Goal: Task Accomplishment & Management: Complete application form

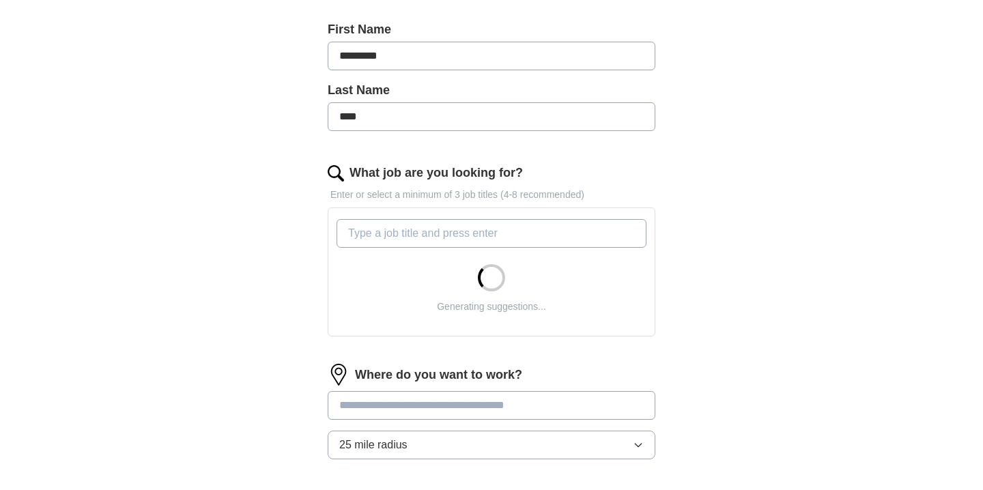
scroll to position [320, 0]
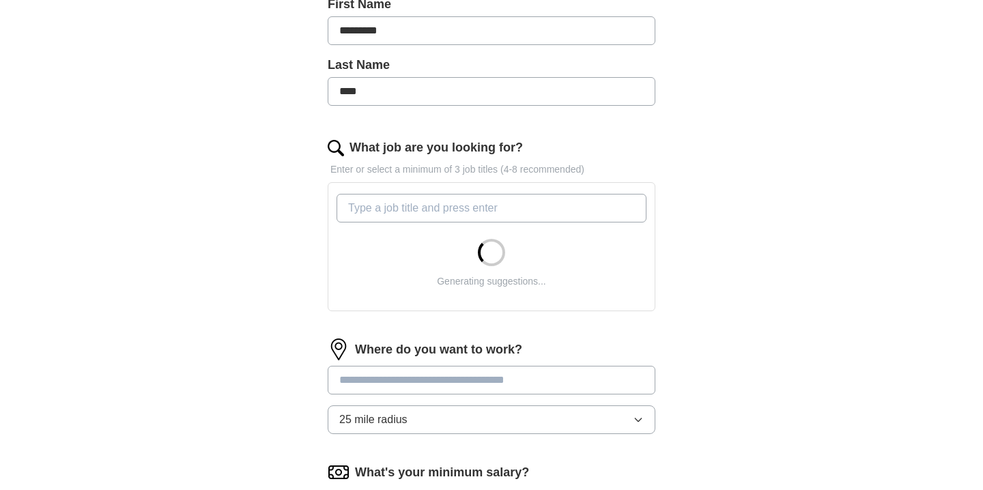
click at [371, 203] on input "What job are you looking for?" at bounding box center [492, 208] width 310 height 29
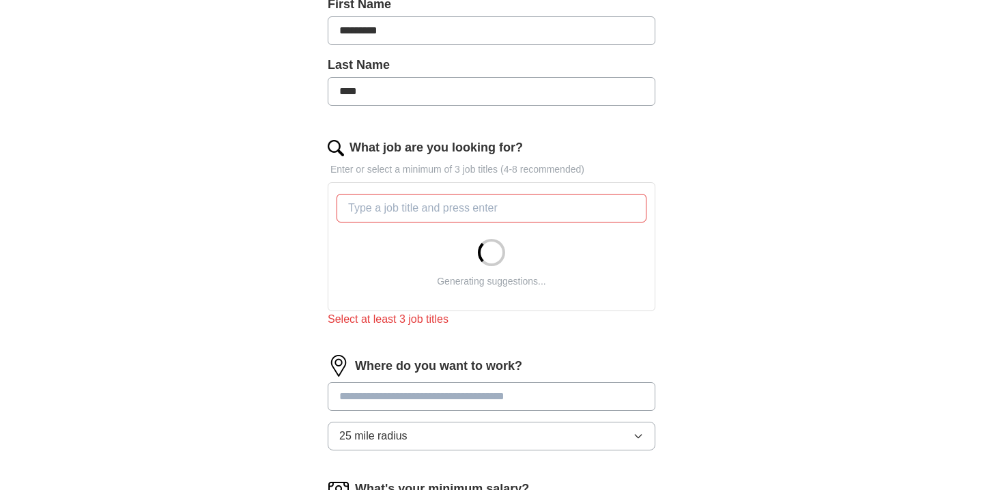
click at [337, 373] on div "Where do you want to work? 25 mile radius" at bounding box center [492, 408] width 328 height 107
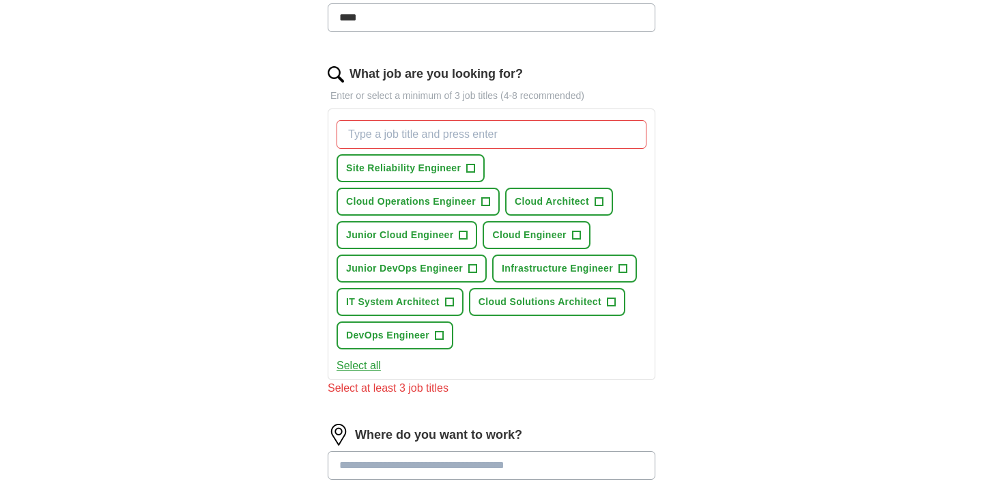
scroll to position [399, 0]
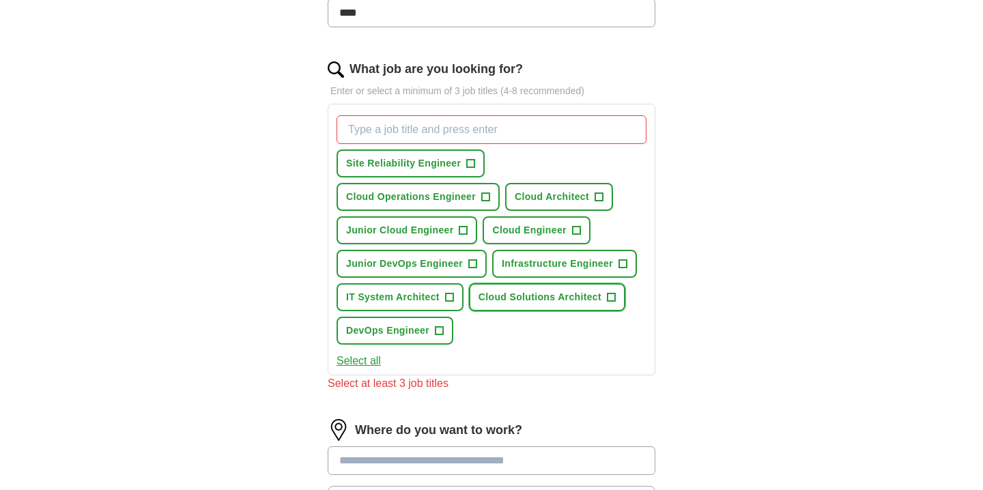
click at [615, 296] on button "Cloud Solutions Architect +" at bounding box center [547, 297] width 156 height 28
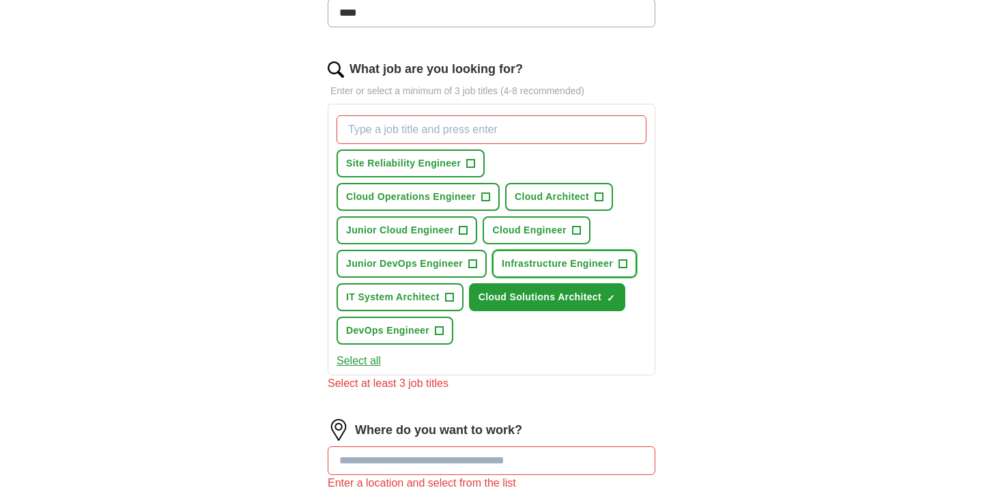
click at [629, 266] on button "Infrastructure Engineer +" at bounding box center [564, 264] width 145 height 28
click at [593, 201] on button "Cloud Architect +" at bounding box center [559, 197] width 108 height 28
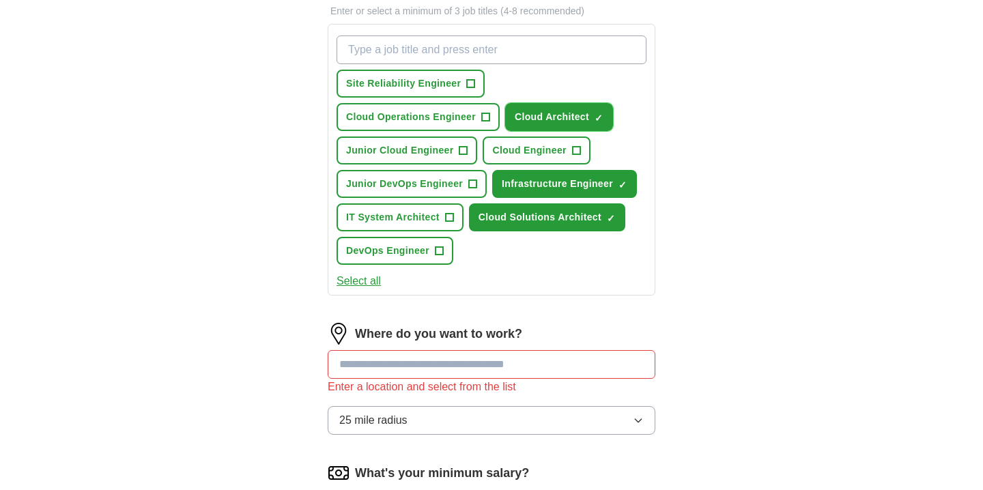
scroll to position [512, 0]
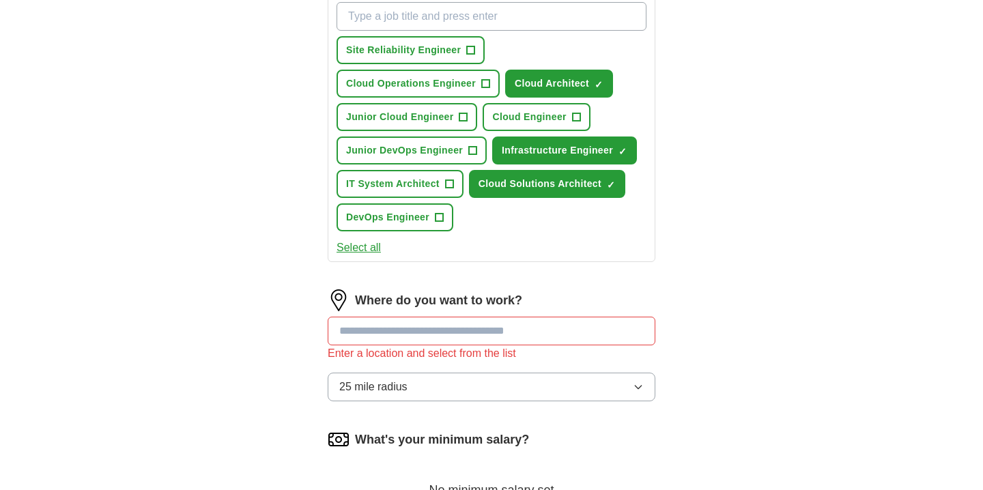
click at [483, 341] on input at bounding box center [492, 331] width 328 height 29
type input "*"
type input "**"
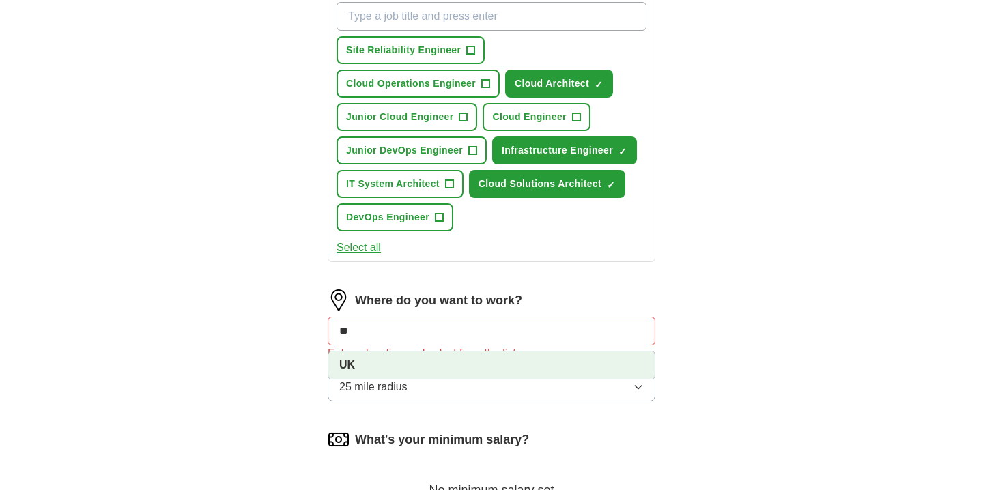
click at [511, 368] on li "UK" at bounding box center [491, 365] width 326 height 27
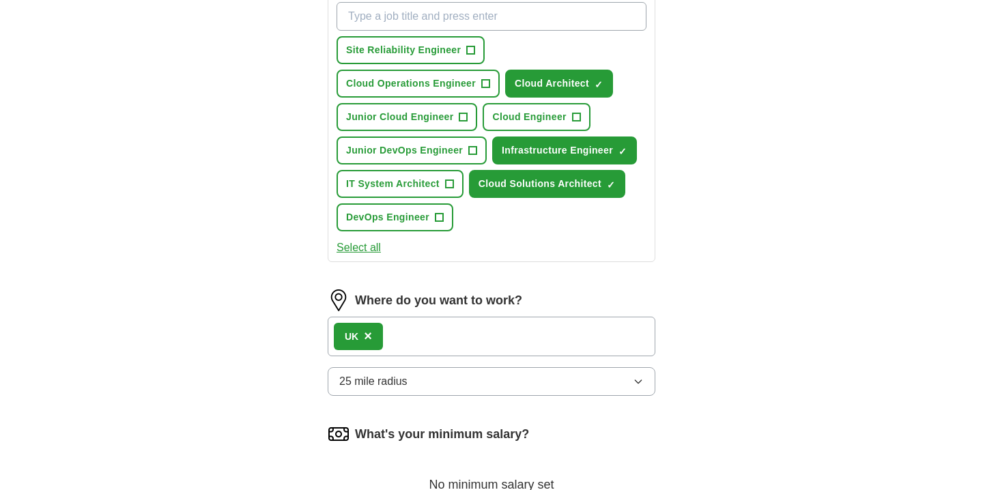
click at [474, 373] on button "25 mile radius" at bounding box center [492, 381] width 328 height 29
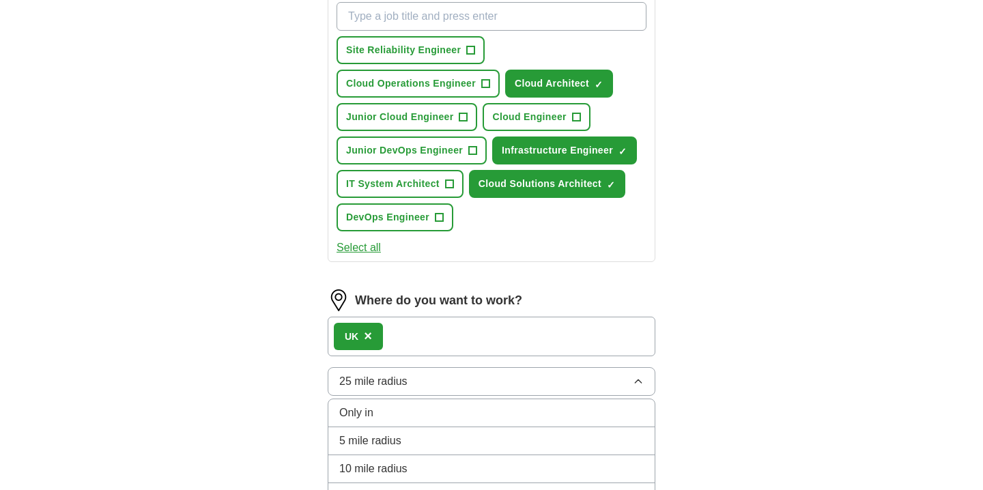
click at [455, 408] on div "Only in" at bounding box center [491, 413] width 305 height 16
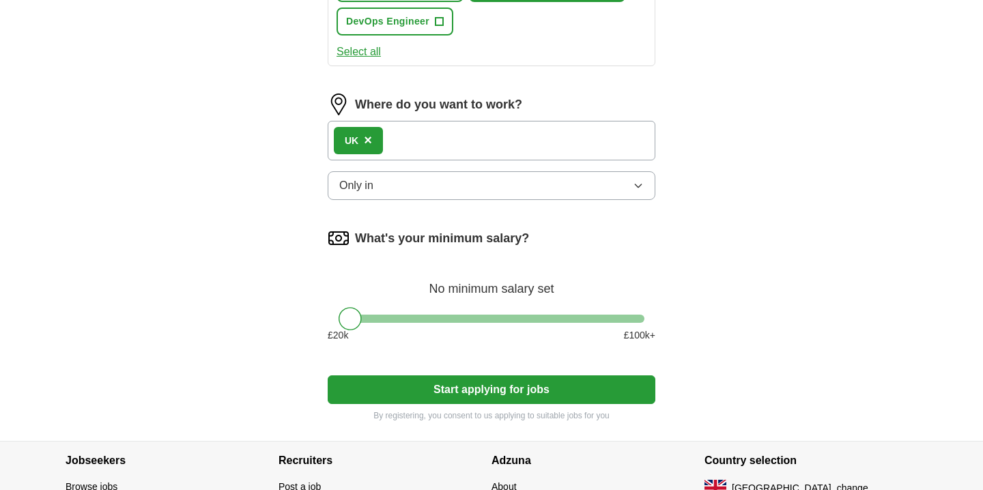
scroll to position [710, 0]
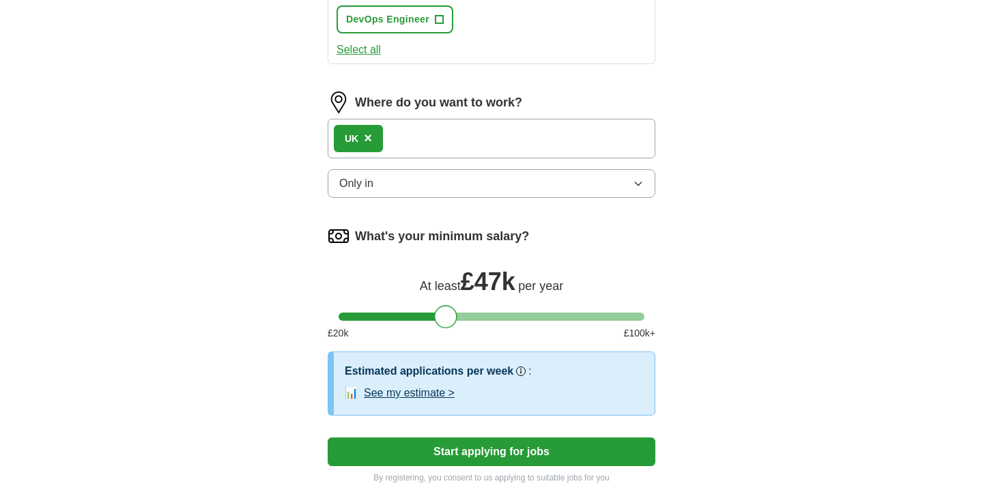
drag, startPoint x: 636, startPoint y: 320, endPoint x: 450, endPoint y: 315, distance: 186.4
click at [450, 315] on div at bounding box center [492, 317] width 306 height 8
drag, startPoint x: 451, startPoint y: 316, endPoint x: 391, endPoint y: 317, distance: 59.4
click at [391, 317] on div at bounding box center [385, 316] width 23 height 23
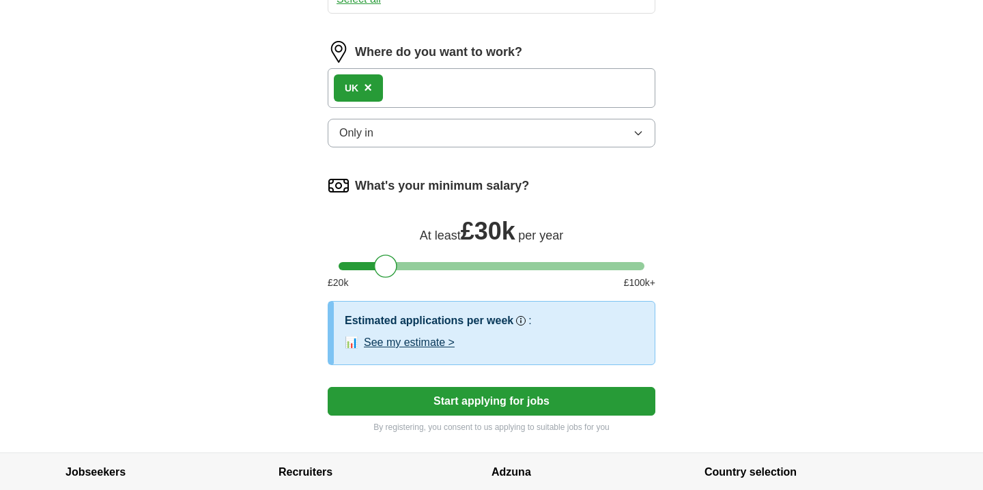
scroll to position [761, 0]
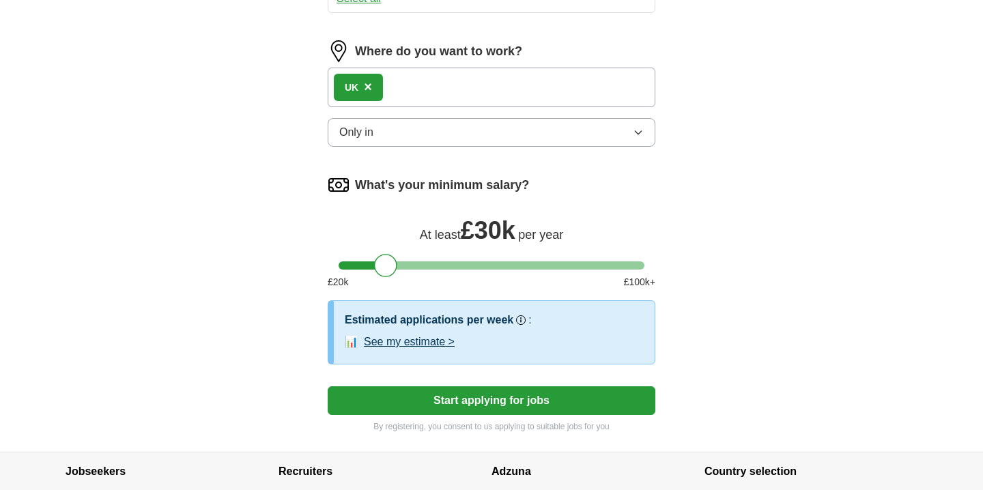
click at [421, 343] on button "See my estimate >" at bounding box center [409, 342] width 91 height 16
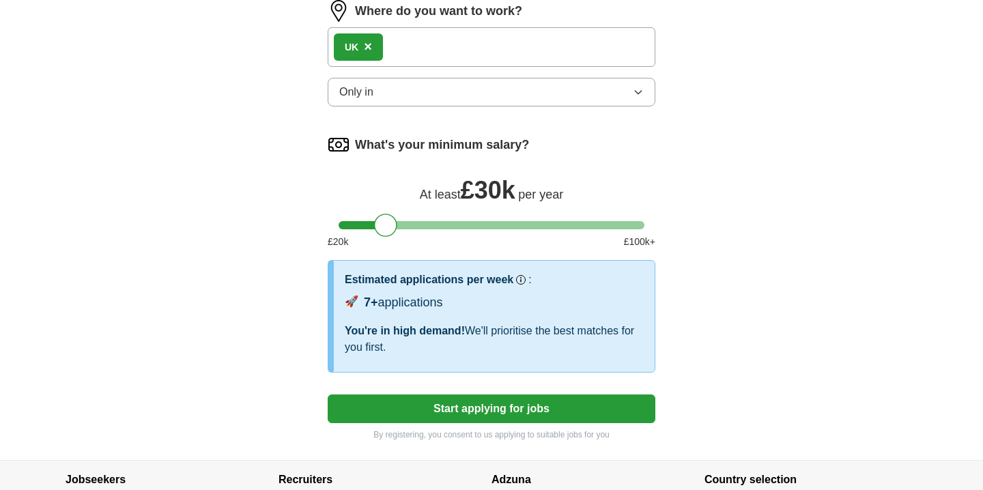
scroll to position [803, 0]
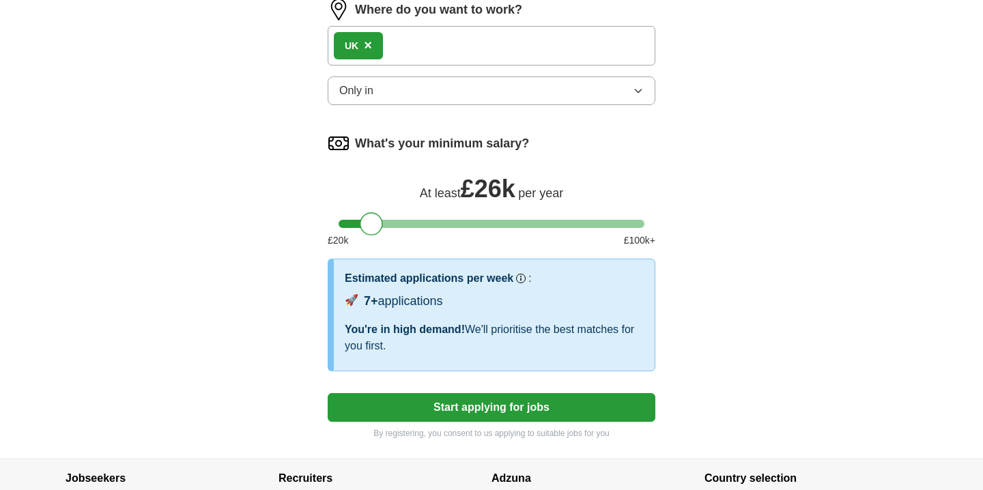
drag, startPoint x: 382, startPoint y: 227, endPoint x: 368, endPoint y: 226, distance: 13.7
click at [368, 226] on div at bounding box center [371, 223] width 23 height 23
drag, startPoint x: 368, startPoint y: 226, endPoint x: 339, endPoint y: 225, distance: 29.4
click at [339, 225] on div at bounding box center [350, 223] width 23 height 23
drag, startPoint x: 339, startPoint y: 225, endPoint x: 506, endPoint y: 236, distance: 167.6
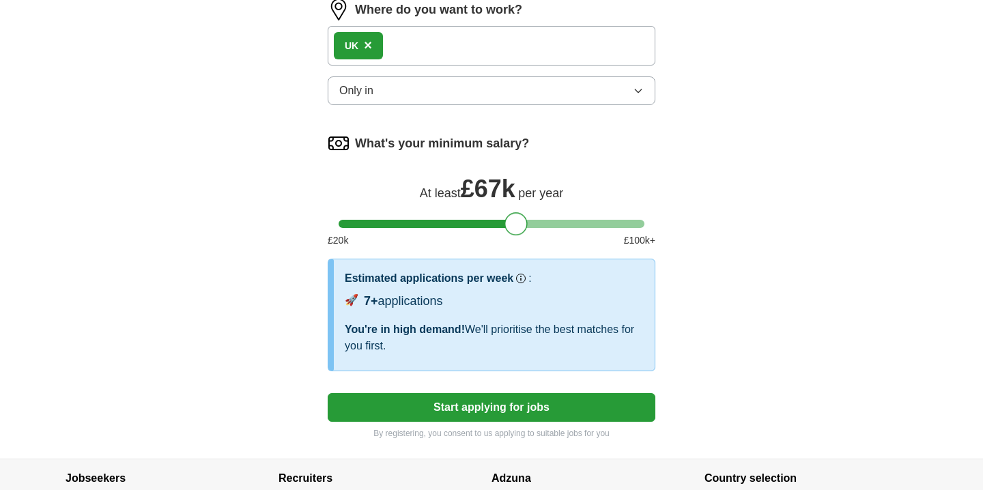
drag, startPoint x: 515, startPoint y: 226, endPoint x: 380, endPoint y: 235, distance: 134.8
click at [382, 236] on div "What's your minimum salary? At least £ 30k per year £ 20 k £ 100 k+" at bounding box center [492, 195] width 328 height 126
click at [440, 406] on button "Start applying for jobs" at bounding box center [492, 407] width 328 height 29
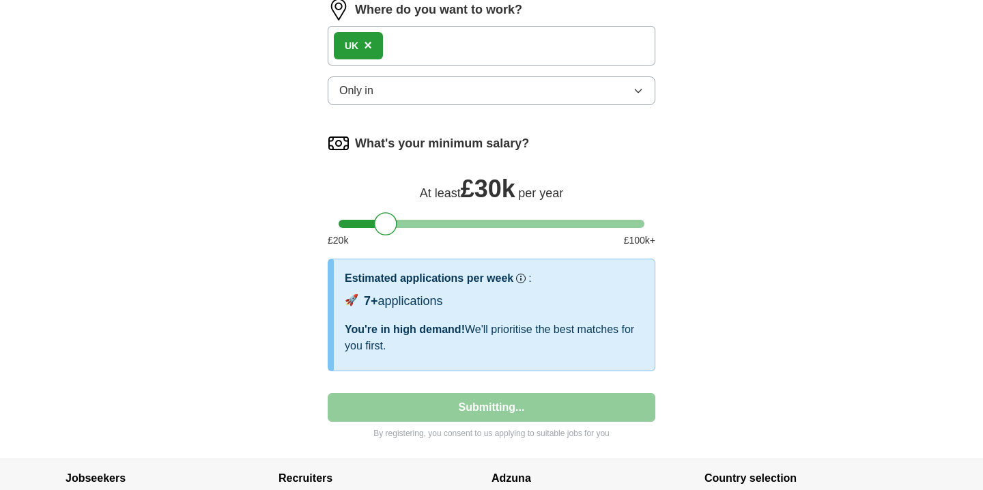
select select "**"
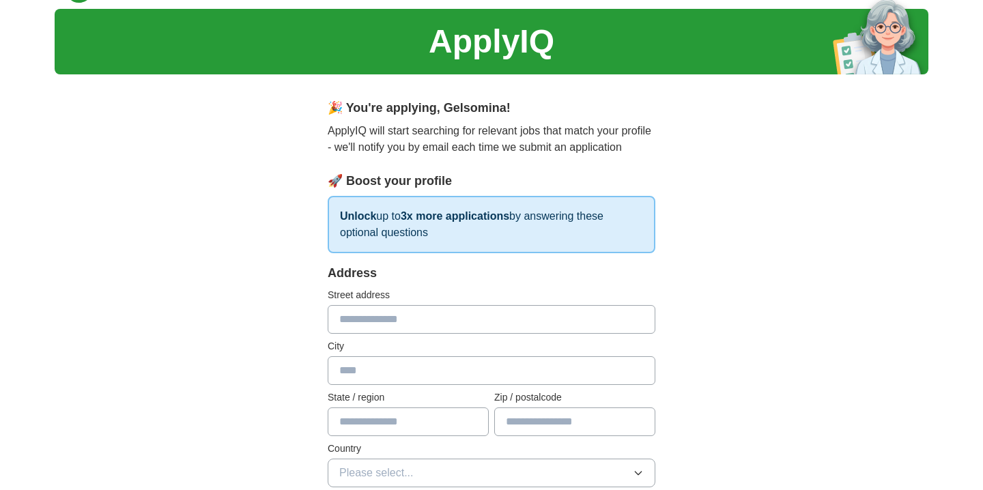
scroll to position [0, 0]
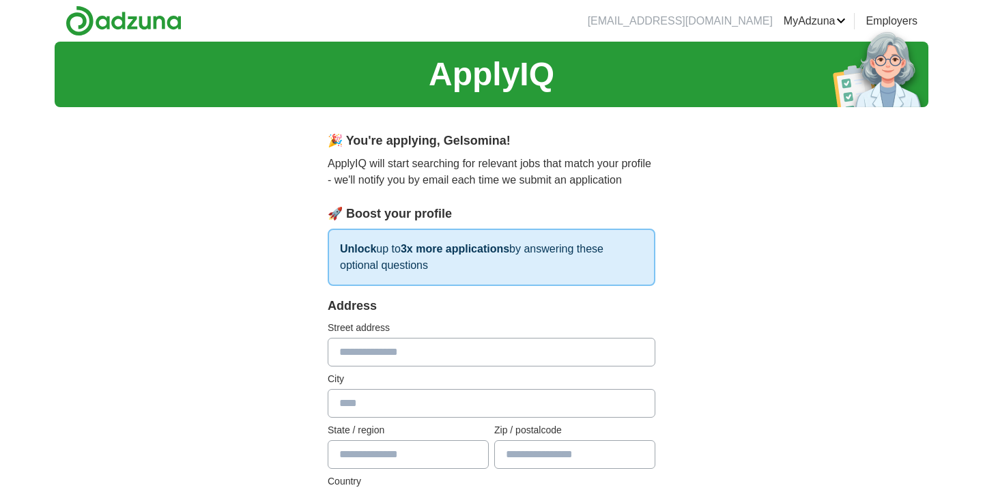
click at [822, 18] on link "MyAdzuna" at bounding box center [815, 21] width 63 height 16
click at [0, 0] on link "Posted jobs" at bounding box center [0, 0] width 0 height 0
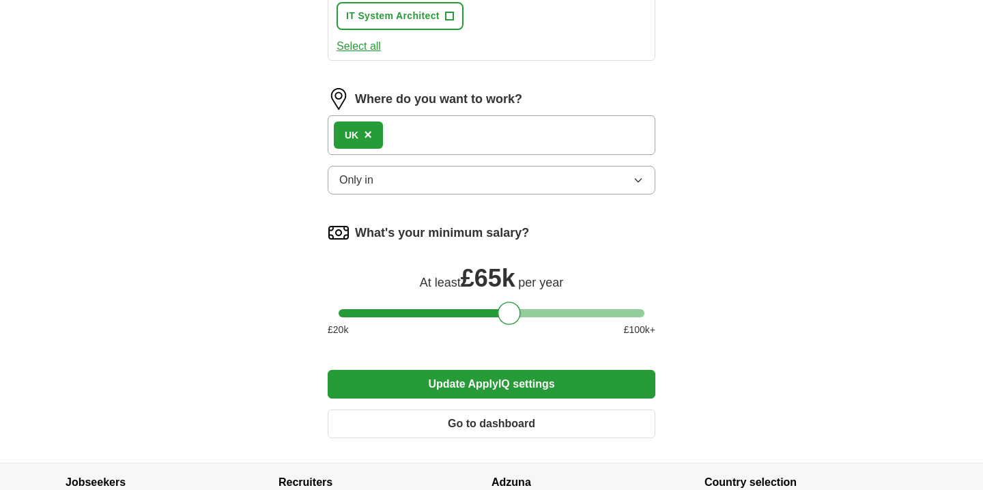
scroll to position [684, 0]
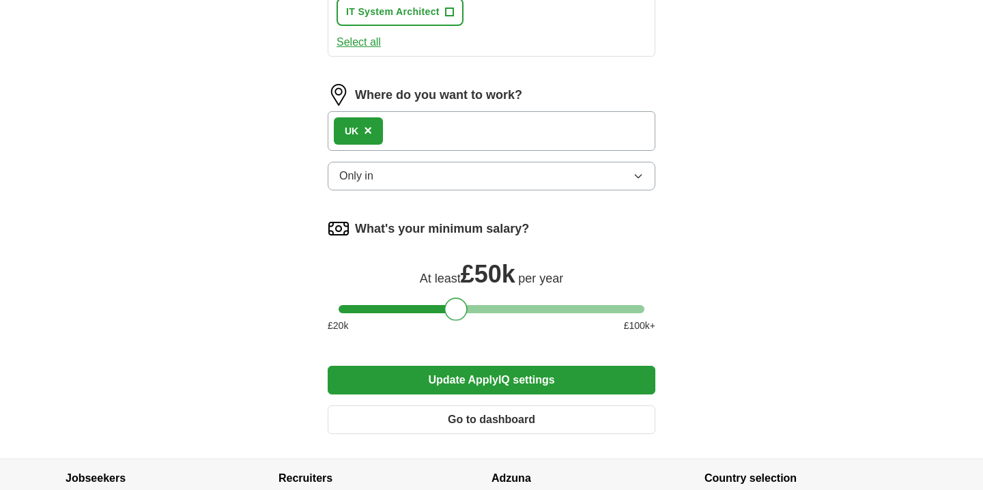
drag, startPoint x: 509, startPoint y: 311, endPoint x: 456, endPoint y: 307, distance: 53.4
click at [456, 307] on div at bounding box center [455, 309] width 23 height 23
click at [462, 417] on button "Go to dashboard" at bounding box center [492, 420] width 328 height 29
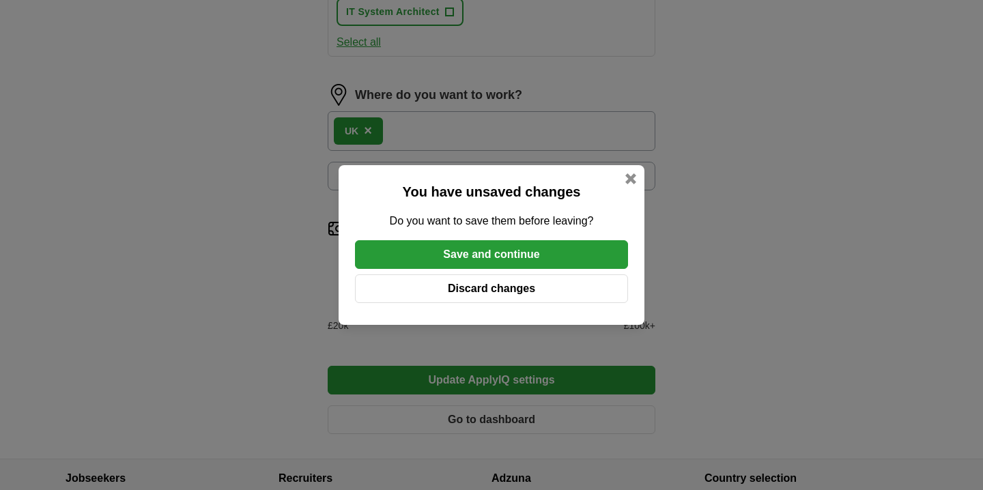
click at [519, 256] on button "Save and continue" at bounding box center [491, 254] width 273 height 29
